Goal: Task Accomplishment & Management: Use online tool/utility

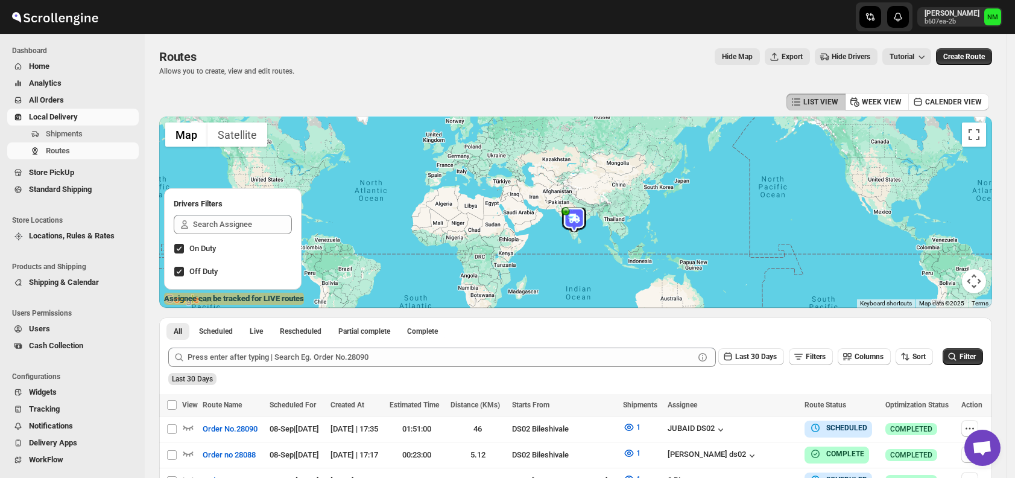
scroll to position [69, 0]
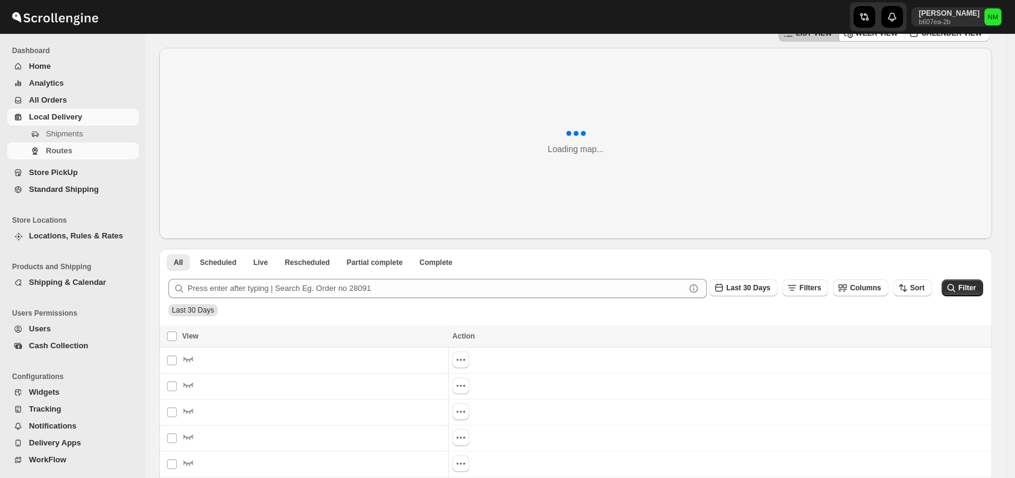
scroll to position [62, 0]
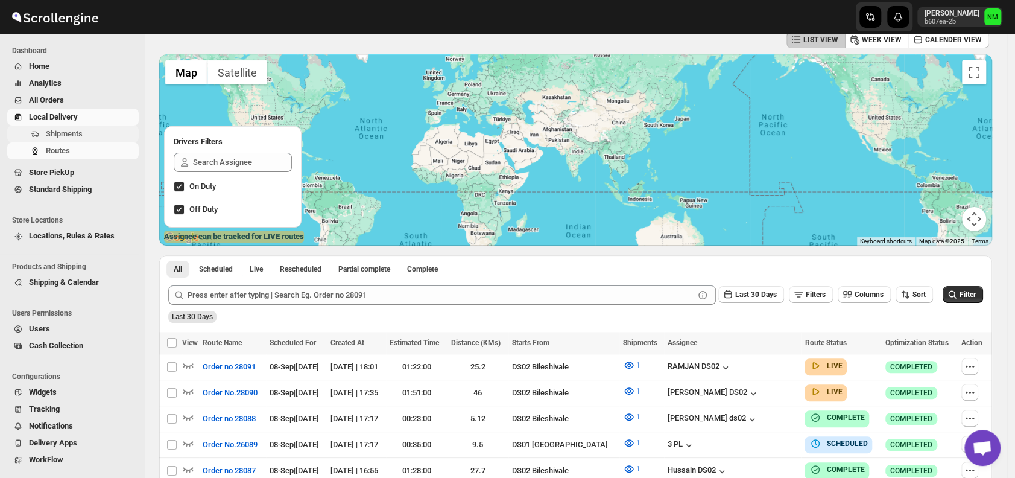
click at [76, 128] on span "Shipments" at bounding box center [91, 134] width 90 height 12
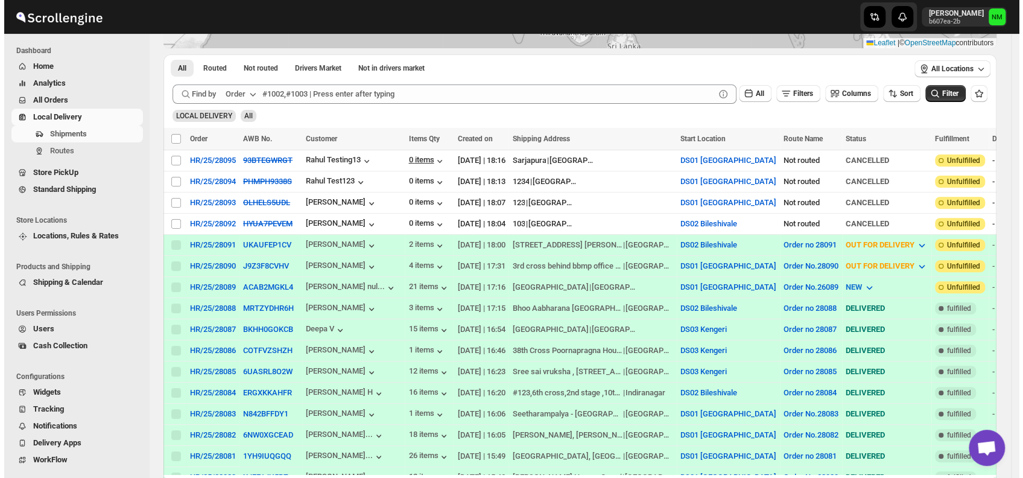
scroll to position [191, 0]
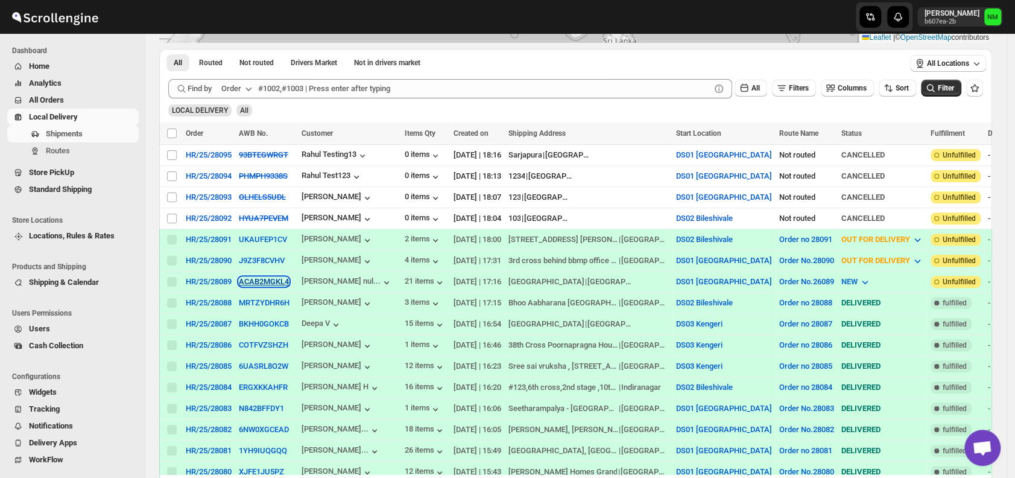
click at [257, 279] on button "ACAB2MGKL4" at bounding box center [264, 281] width 50 height 9
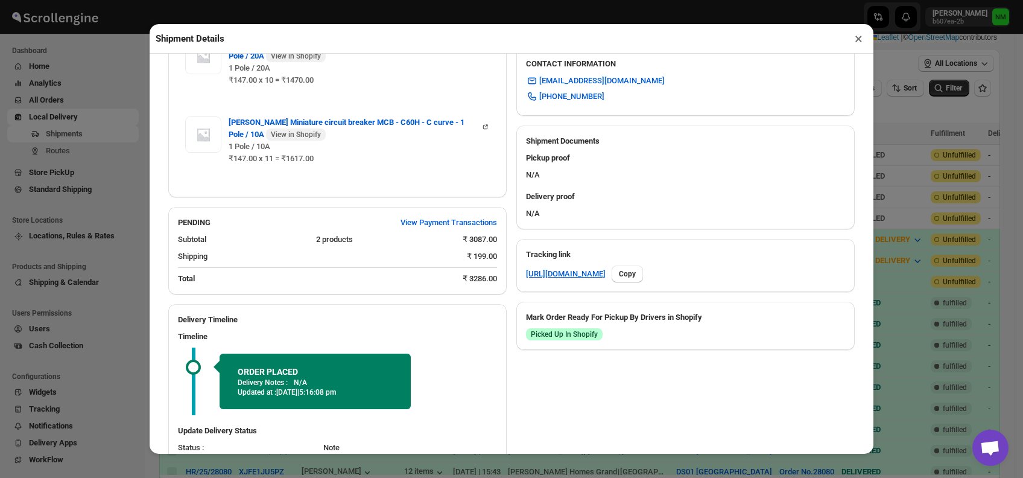
scroll to position [469, 0]
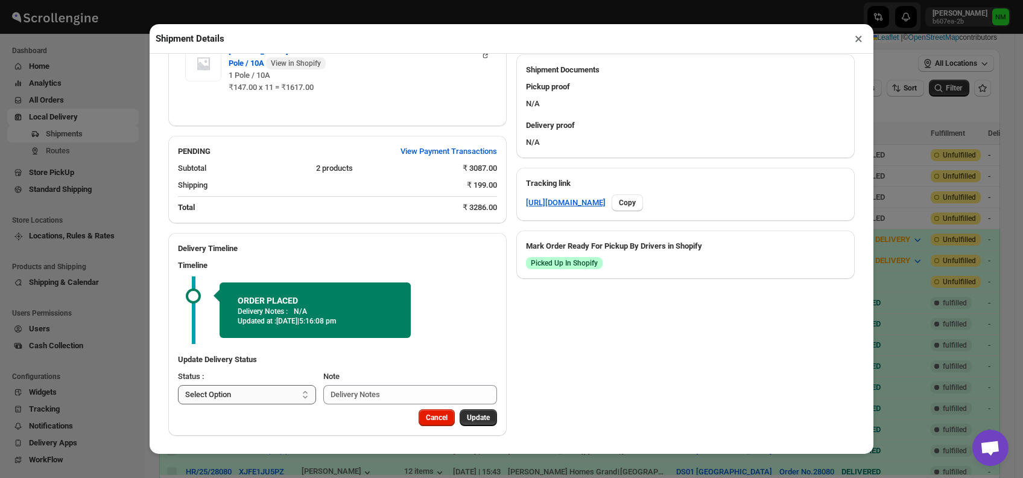
click at [278, 392] on select "Select Option PICKED UP OUT FOR DELIVERY RESCHEDULE DELIVERED CANCELLED" at bounding box center [247, 394] width 138 height 19
select select "PICKED_UP"
click at [178, 385] on select "Select Option PICKED UP OUT FOR DELIVERY RESCHEDULE DELIVERED CANCELLED" at bounding box center [247, 394] width 138 height 19
click at [452, 411] on button "Pick Products" at bounding box center [467, 417] width 60 height 17
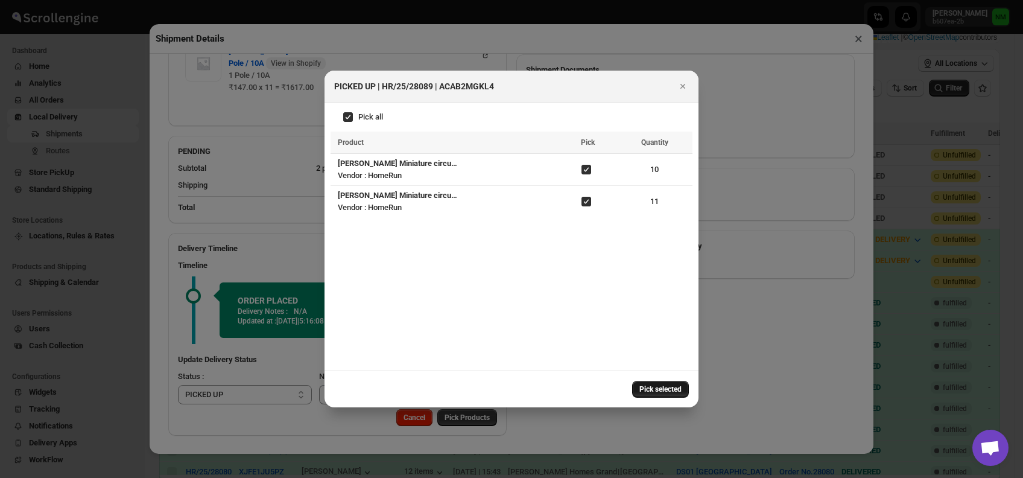
click at [639, 393] on span "Pick selected" at bounding box center [660, 389] width 42 height 10
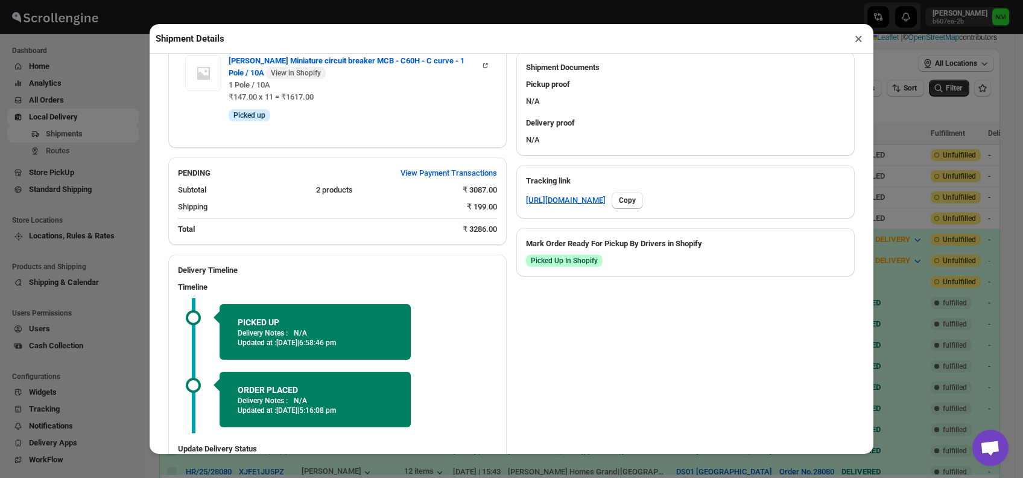
scroll to position [560, 0]
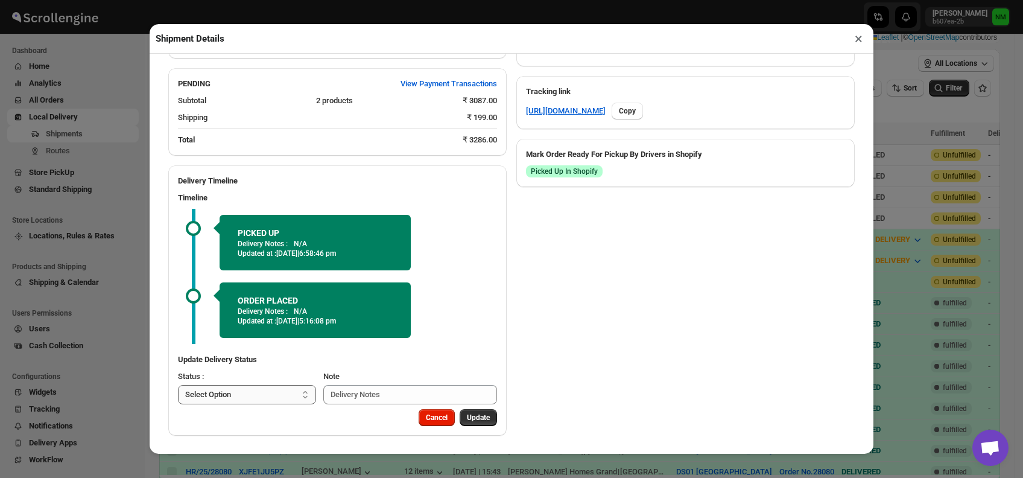
click at [264, 396] on select "Select Option PICKED UP OUT FOR DELIVERY RESCHEDULE DELIVERED CANCELLED" at bounding box center [247, 394] width 138 height 19
select select "OUT_FOR_DELIVERY"
click at [178, 385] on select "Select Option PICKED UP OUT FOR DELIVERY RESCHEDULE DELIVERED CANCELLED" at bounding box center [247, 394] width 138 height 19
click at [467, 417] on span "Update" at bounding box center [478, 417] width 23 height 10
select select
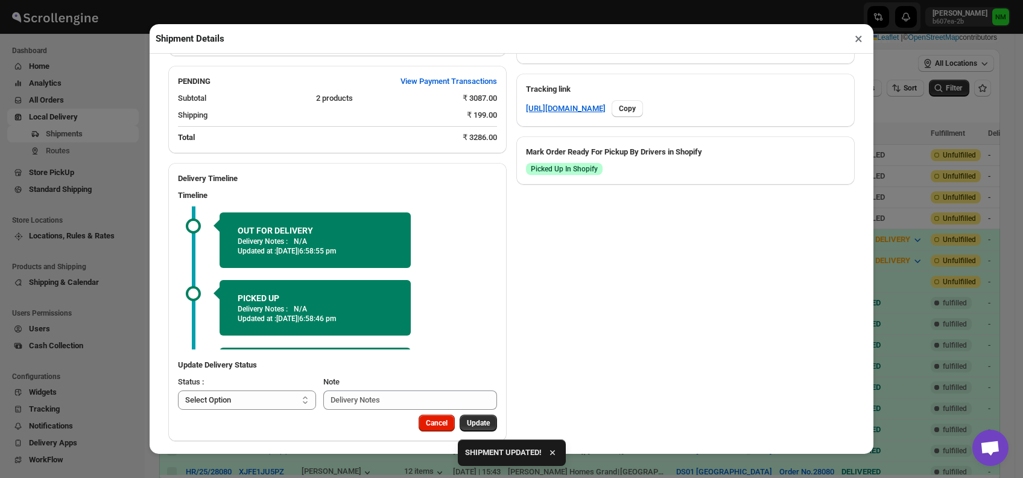
click at [856, 36] on button "×" at bounding box center [858, 38] width 17 height 17
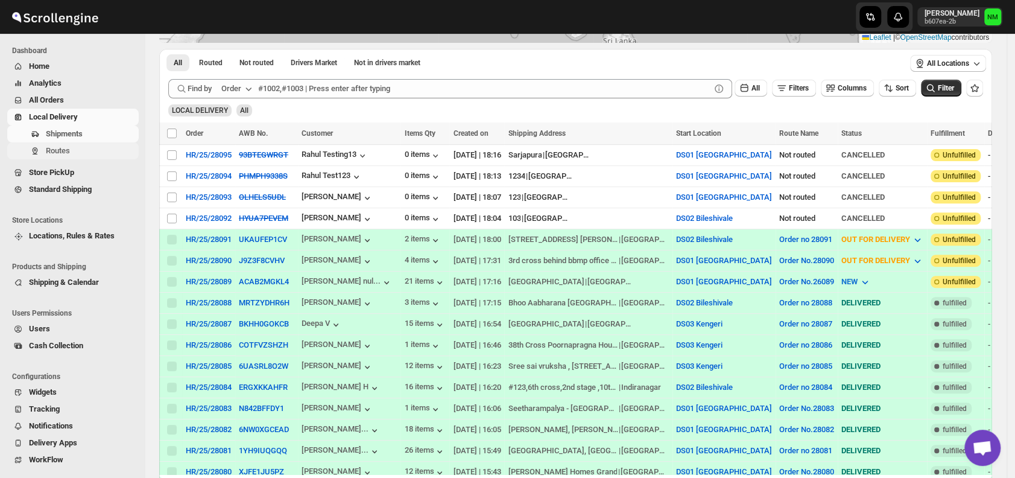
click at [68, 154] on span "Routes" at bounding box center [58, 150] width 24 height 9
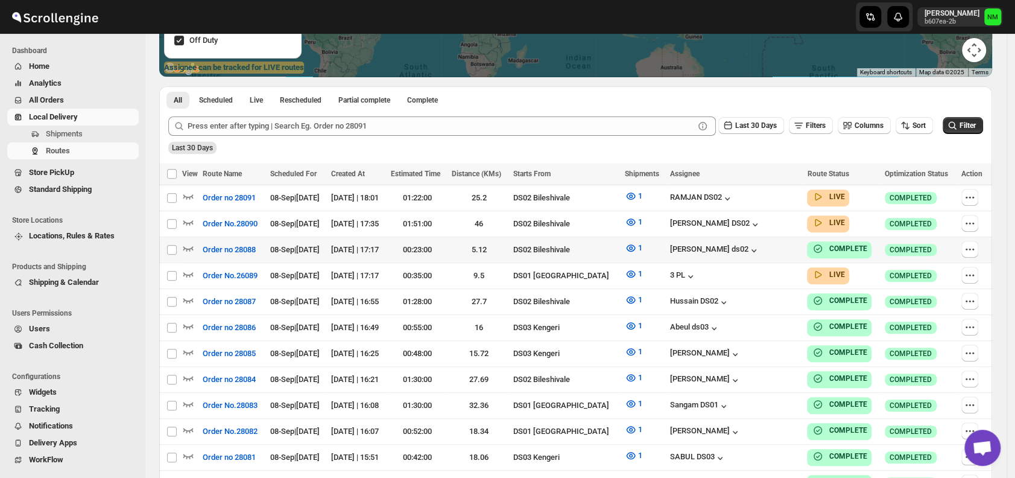
scroll to position [232, 0]
